Goal: Task Accomplishment & Management: Manage account settings

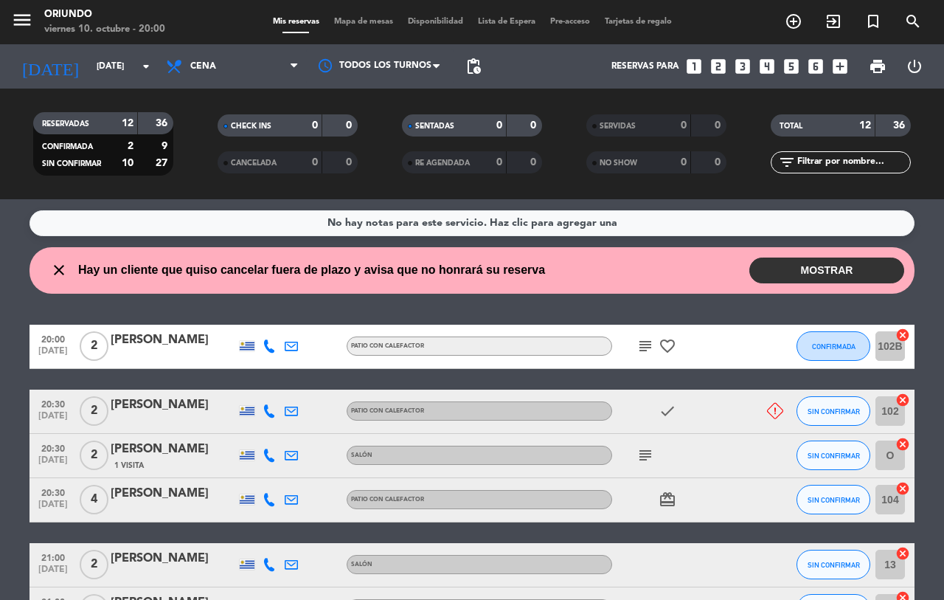
click at [822, 274] on button "MOSTRAR" at bounding box center [826, 270] width 155 height 26
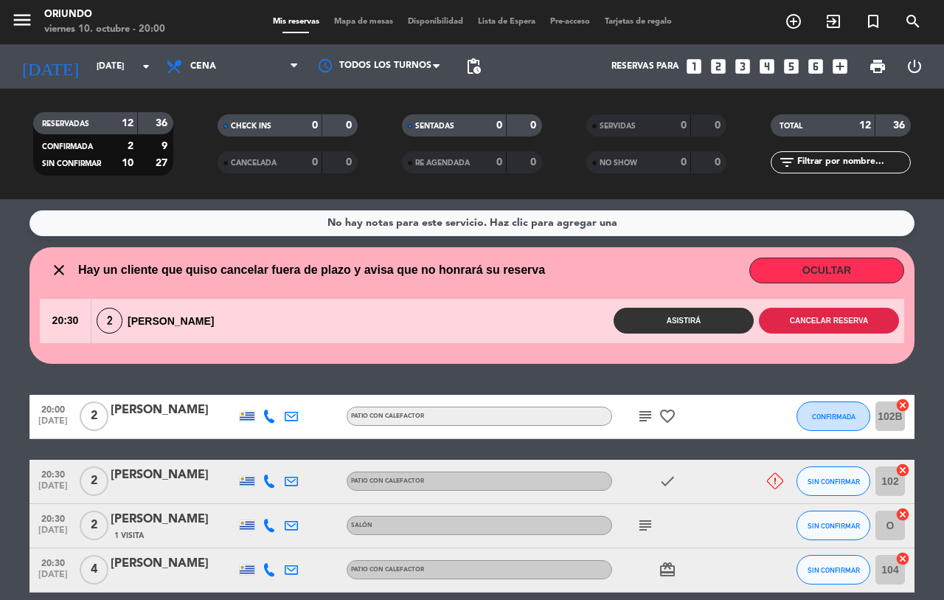
click at [844, 333] on button "Cancelar reserva" at bounding box center [829, 320] width 140 height 26
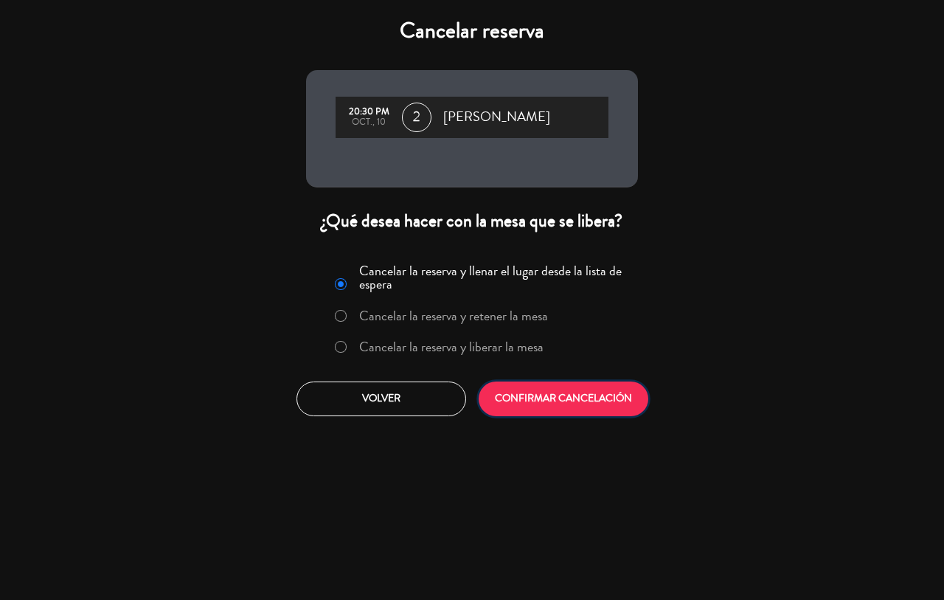
click at [605, 403] on button "CONFIRMAR CANCELACIÓN" at bounding box center [564, 398] width 170 height 35
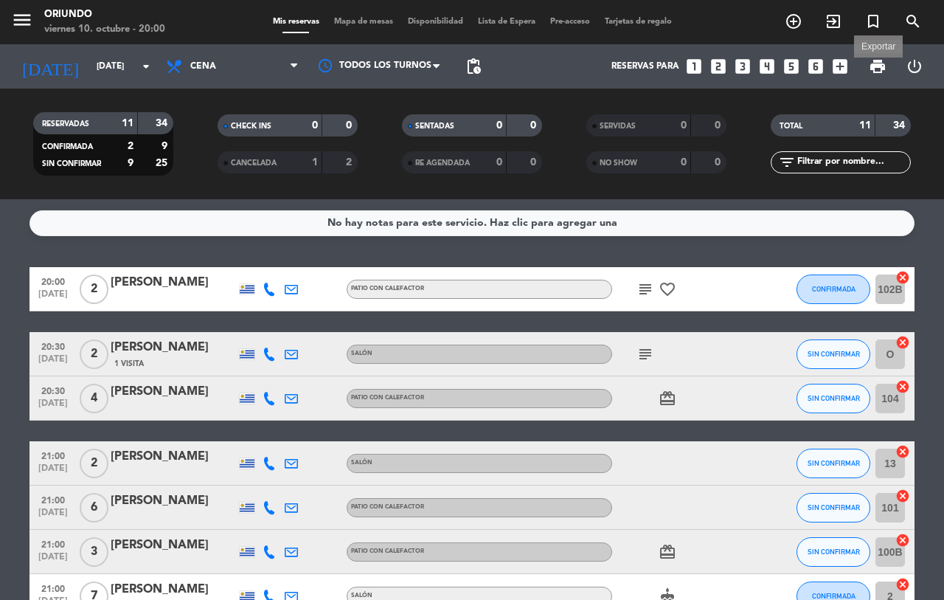
click at [879, 65] on span "print" at bounding box center [878, 67] width 18 height 18
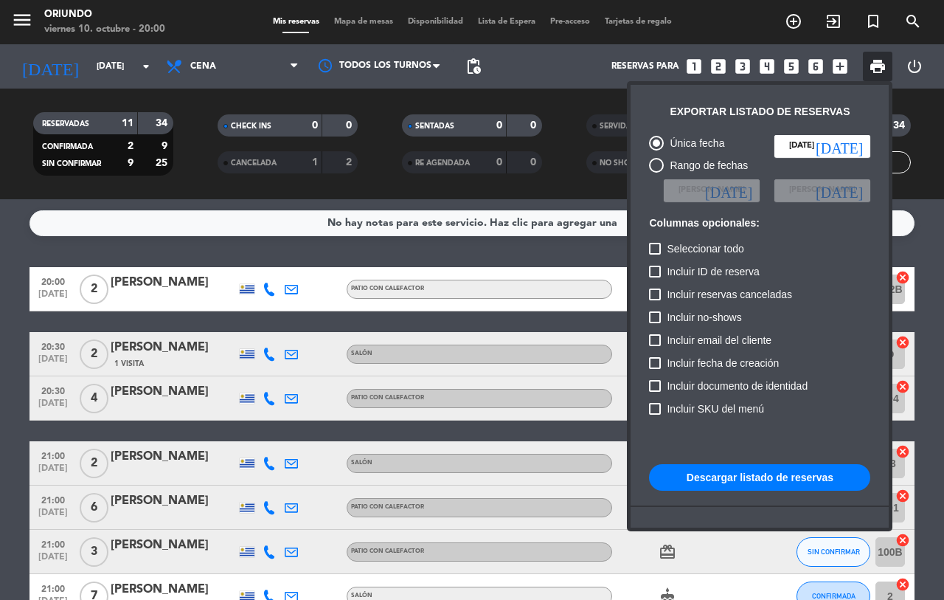
click at [817, 474] on button "Descargar listado de reservas" at bounding box center [759, 477] width 221 height 27
click at [0, 316] on div at bounding box center [472, 300] width 944 height 600
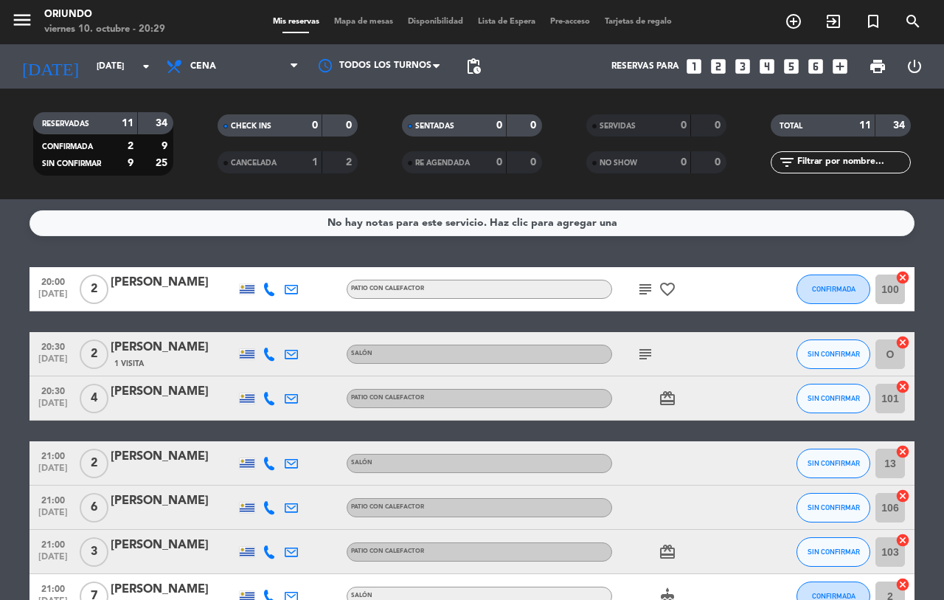
scroll to position [330, 0]
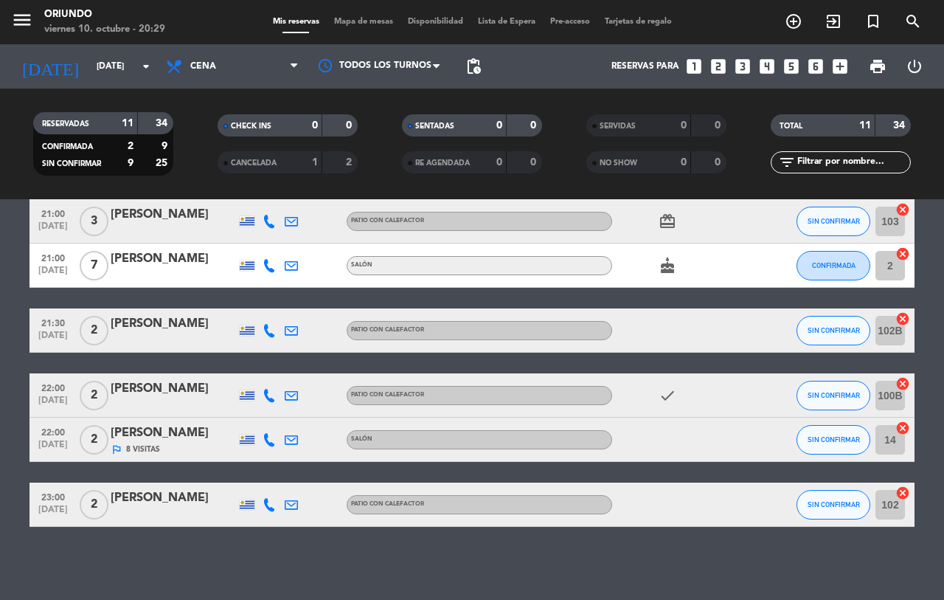
drag, startPoint x: 0, startPoint y: 322, endPoint x: 27, endPoint y: 483, distance: 162.9
click at [18, 476] on bookings-row "20:00 [DATE] 2 [PERSON_NAME] con calefactor subject favorite_border CONFIRMADA …" at bounding box center [472, 232] width 944 height 590
click at [152, 451] on span "8 Visitas" at bounding box center [143, 449] width 34 height 12
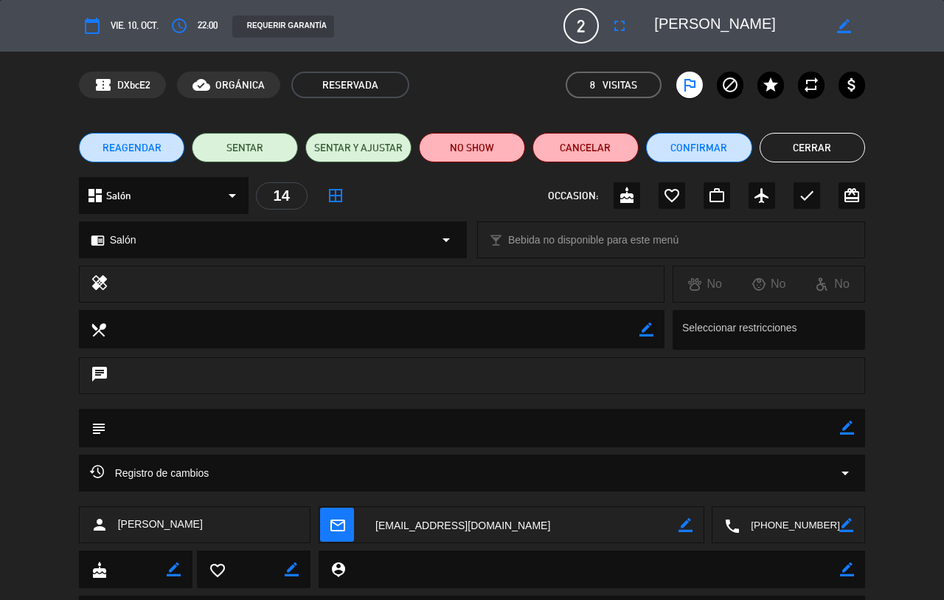
scroll to position [75, 0]
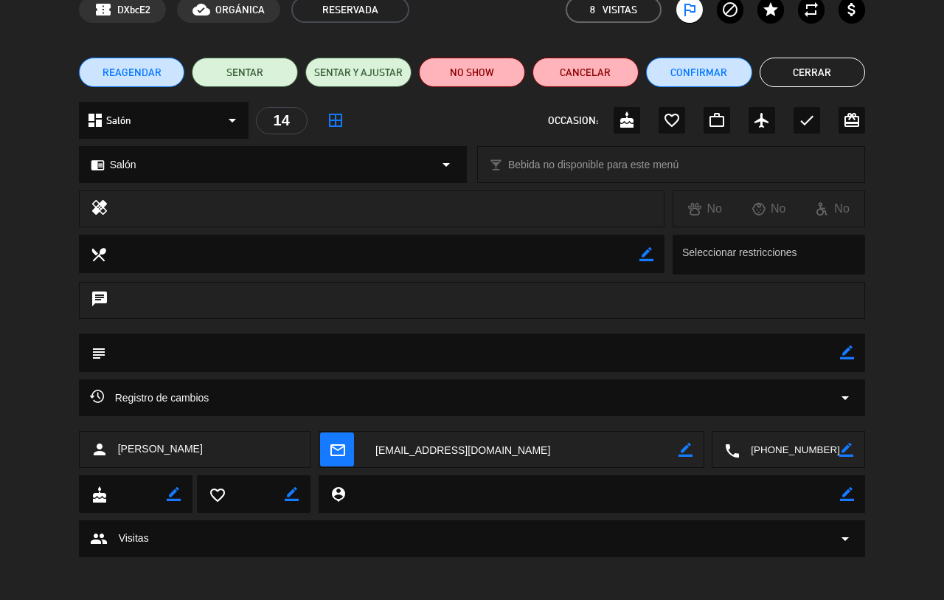
drag, startPoint x: 942, startPoint y: 216, endPoint x: 935, endPoint y: 100, distance: 116.7
click at [784, 58] on button "Cerrar" at bounding box center [813, 72] width 106 height 29
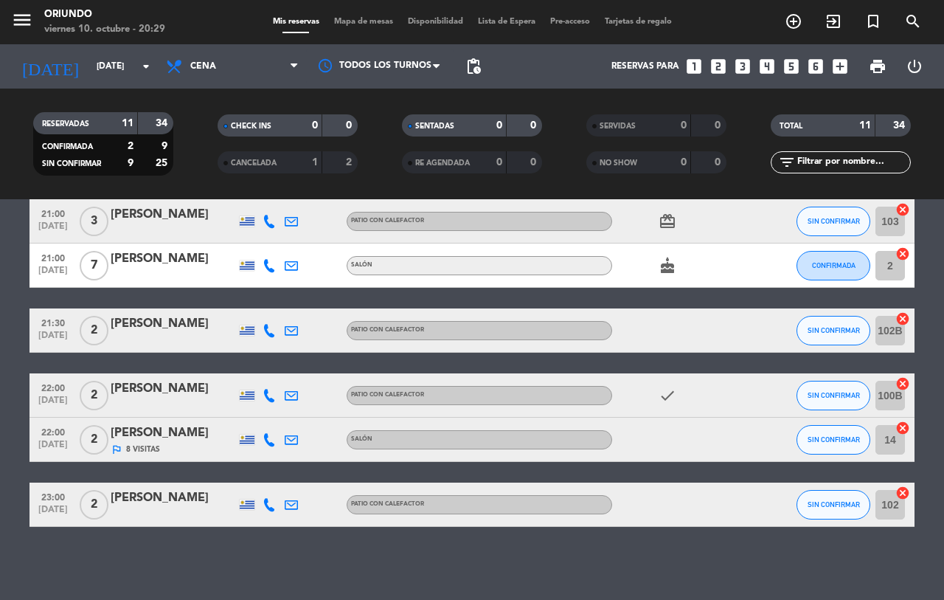
scroll to position [0, 0]
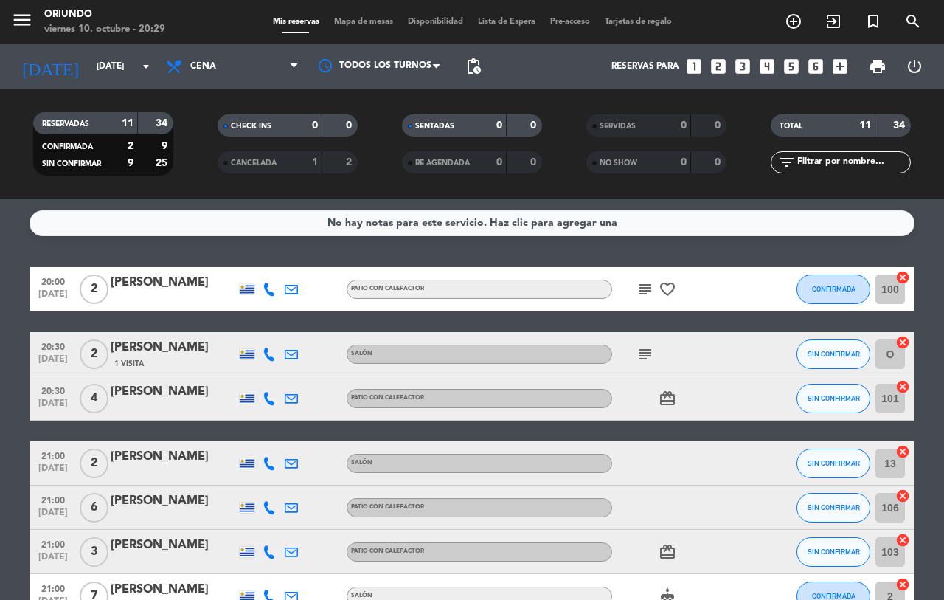
drag, startPoint x: 0, startPoint y: 472, endPoint x: 30, endPoint y: 142, distance: 331.0
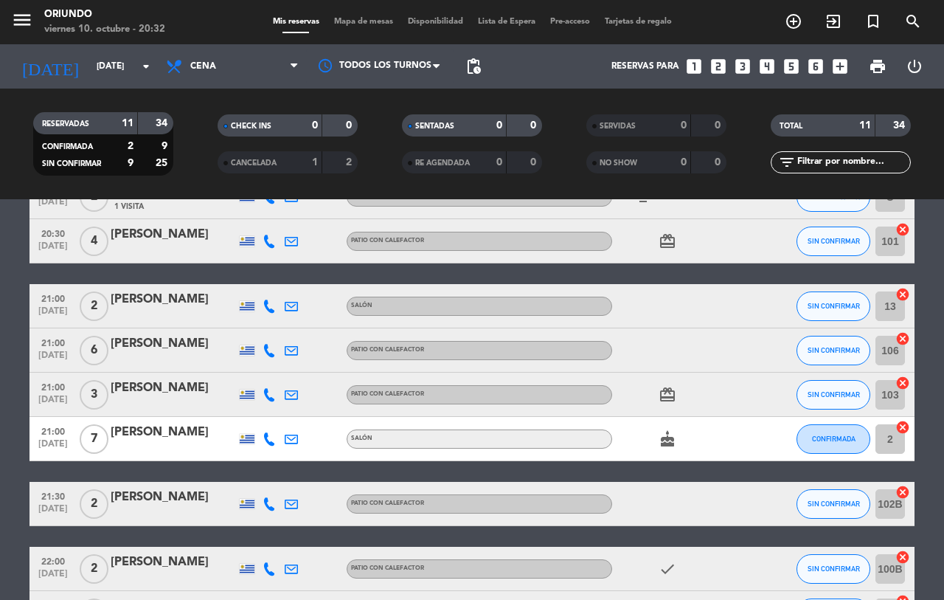
click at [60, 510] on span "[DATE]" at bounding box center [53, 512] width 37 height 17
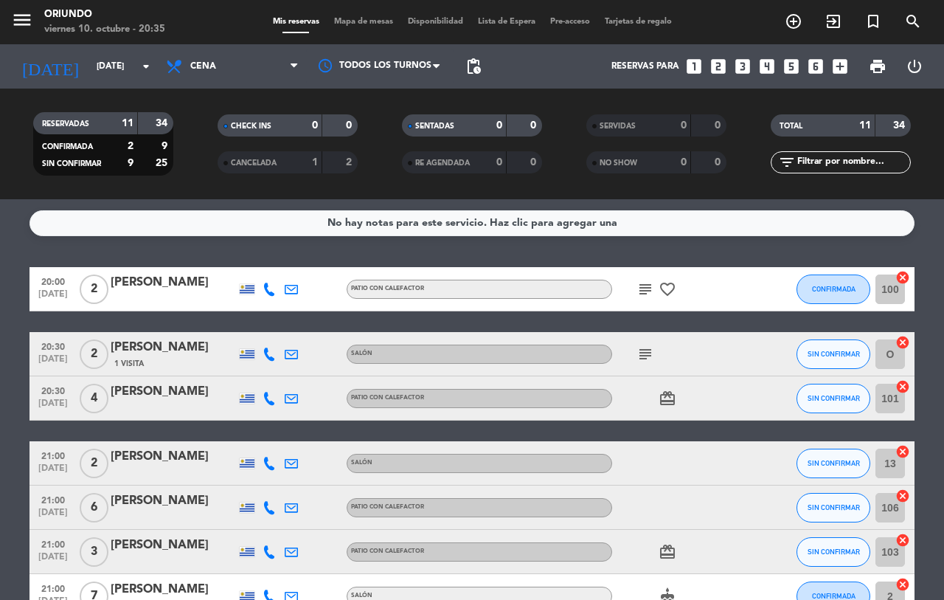
click at [381, 588] on div "Salón" at bounding box center [479, 595] width 265 height 19
